Goal: Share content

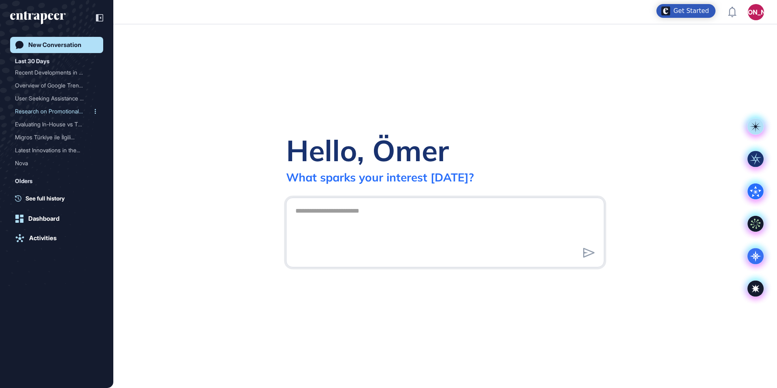
scroll to position [388, 777]
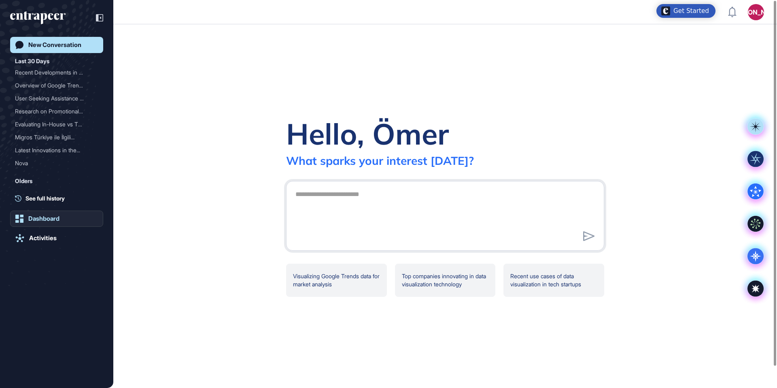
click at [52, 219] on div "Dashboard" at bounding box center [43, 218] width 31 height 7
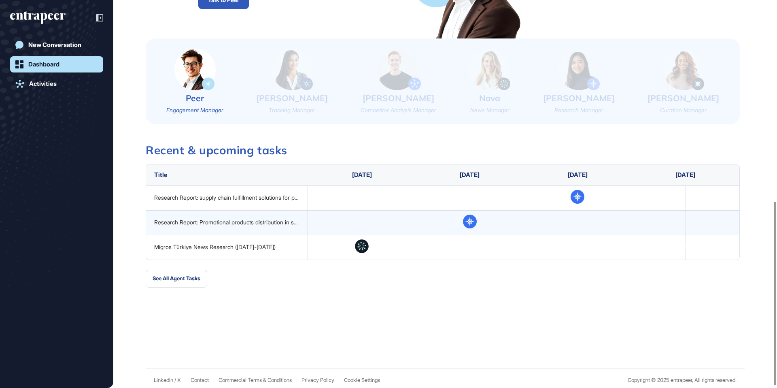
scroll to position [424, 0]
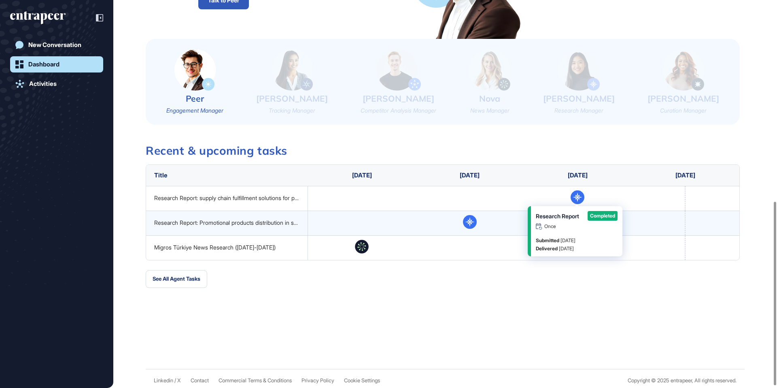
click at [351, 196] on icon at bounding box center [578, 197] width 14 height 14
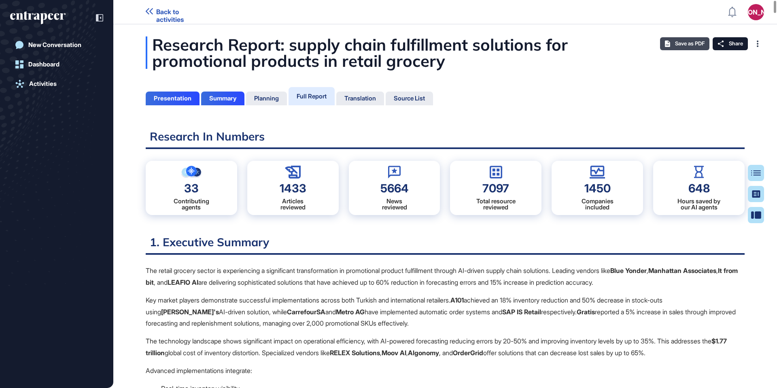
scroll to position [4, 0]
click at [680, 45] on span "Save as PDF" at bounding box center [690, 43] width 30 height 6
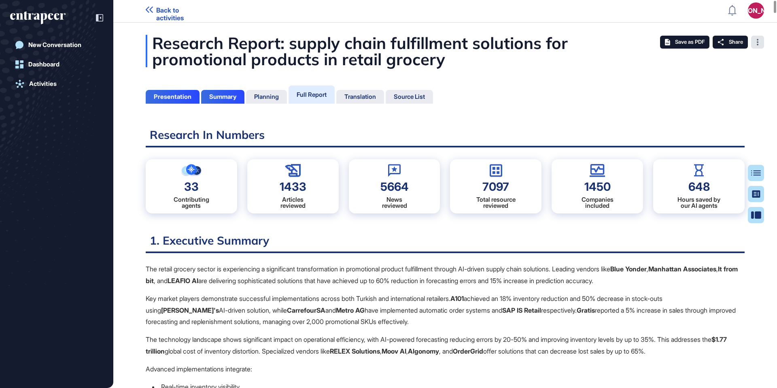
click at [759, 47] on div at bounding box center [757, 42] width 13 height 13
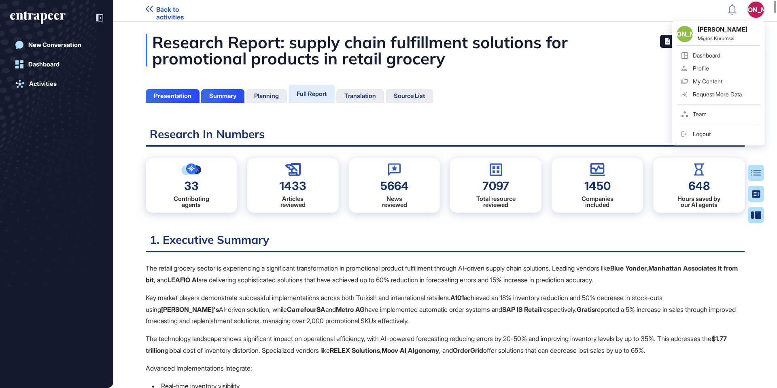
scroll to position [1, 0]
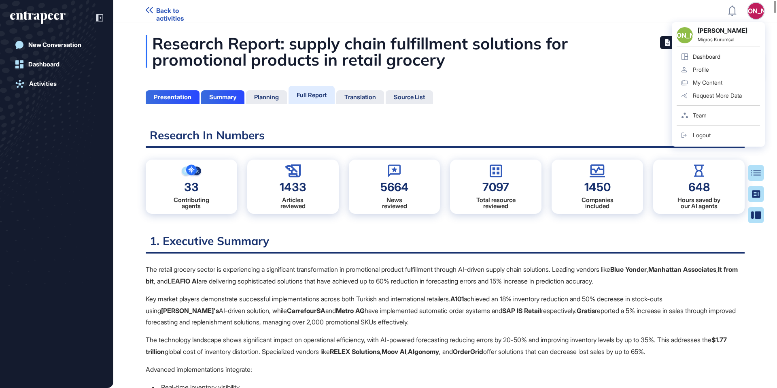
click at [756, 8] on div "ÖZ ÖZ [PERSON_NAME] Migros Kurumsal Dashboard Profile My Content Request More D…" at bounding box center [756, 11] width 16 height 16
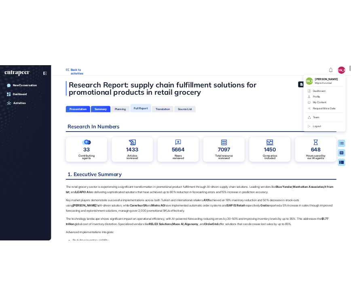
scroll to position [0, 0]
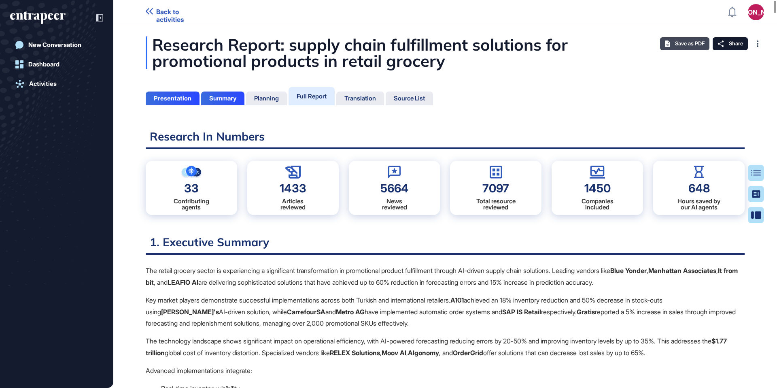
click at [692, 42] on span "Save as PDF" at bounding box center [690, 43] width 30 height 6
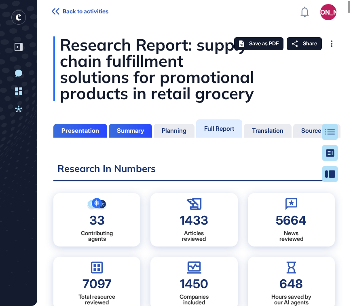
scroll to position [0, 0]
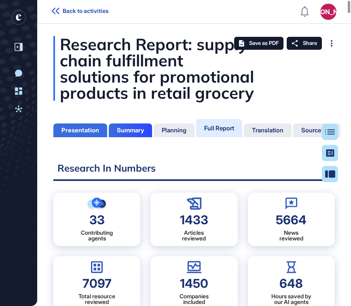
click at [76, 132] on div "Presentation" at bounding box center [81, 130] width 38 height 7
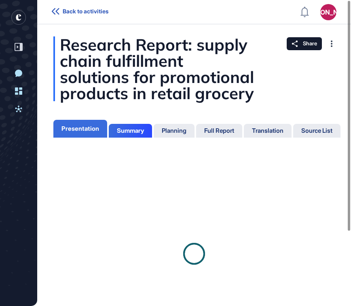
scroll to position [4, 0]
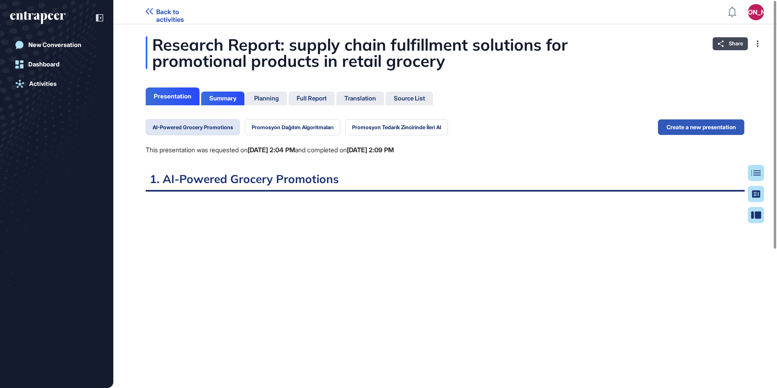
click at [731, 40] on span "Share" at bounding box center [736, 43] width 14 height 6
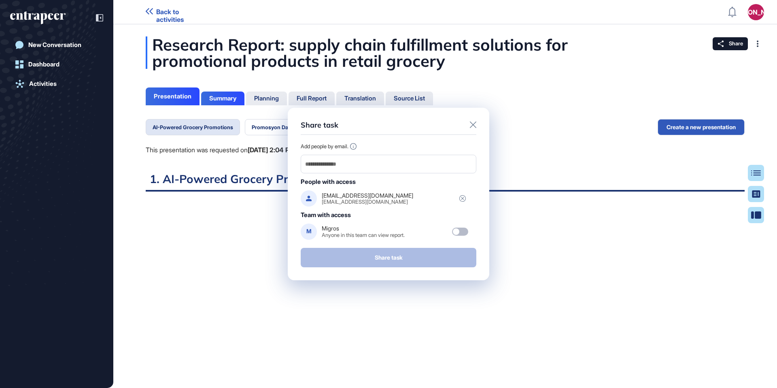
click at [405, 174] on div "Add people by email. People with access [EMAIL_ADDRESS][DOMAIN_NAME] [EMAIL_ADD…" at bounding box center [389, 191] width 176 height 96
click at [410, 170] on div at bounding box center [389, 164] width 176 height 19
click at [414, 167] on input "email" at bounding box center [388, 163] width 168 height 11
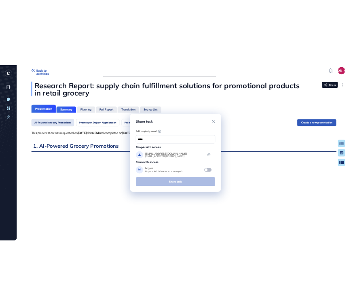
scroll to position [265, 2]
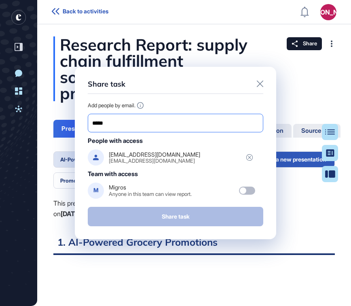
click at [110, 123] on input "*****" at bounding box center [175, 122] width 168 height 11
paste input "**********"
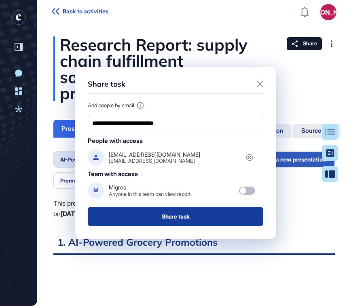
type input "**********"
click at [182, 219] on button "Share task" at bounding box center [176, 216] width 176 height 19
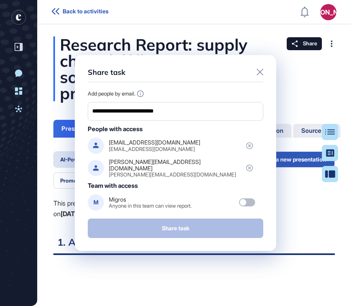
click at [257, 73] on div "Share task" at bounding box center [176, 75] width 176 height 14
click at [257, 73] on icon at bounding box center [260, 72] width 6 height 6
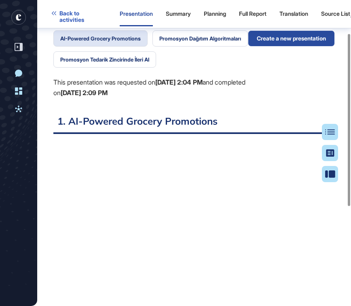
scroll to position [0, 0]
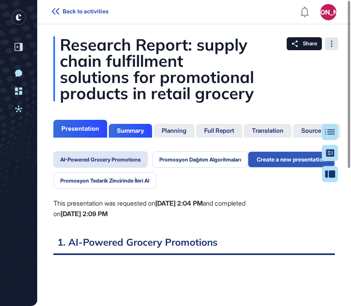
click at [329, 49] on div at bounding box center [331, 43] width 13 height 13
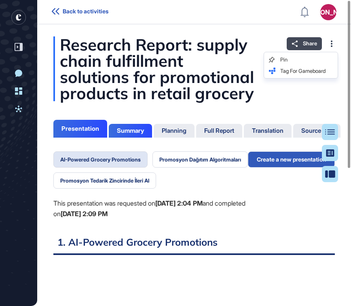
click at [294, 40] on div "Share" at bounding box center [304, 43] width 35 height 13
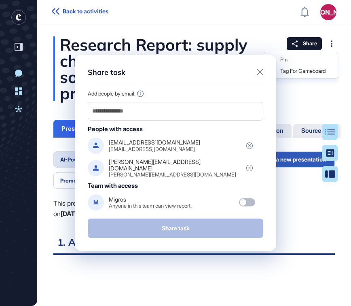
click at [263, 38] on div "Share task Add people by email. People with access [EMAIL_ADDRESS][DOMAIN_NAME]…" at bounding box center [175, 153] width 351 height 306
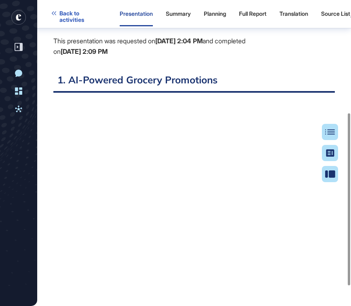
scroll to position [235, 0]
